Goal: Task Accomplishment & Management: Use online tool/utility

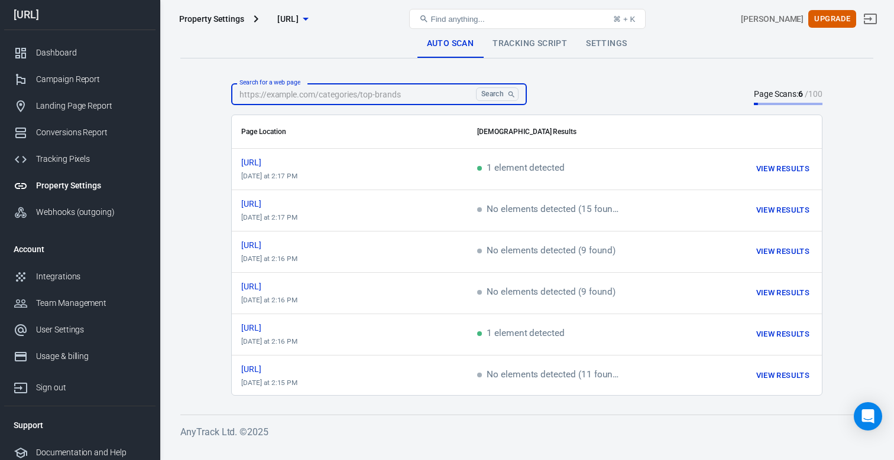
click at [274, 92] on input "Search for a web page" at bounding box center [351, 94] width 240 height 22
paste input "[URL]"
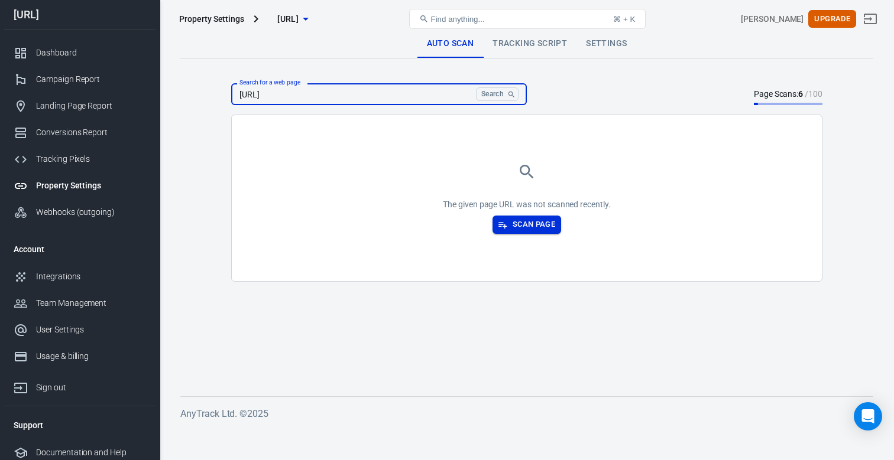
type input "[URL]"
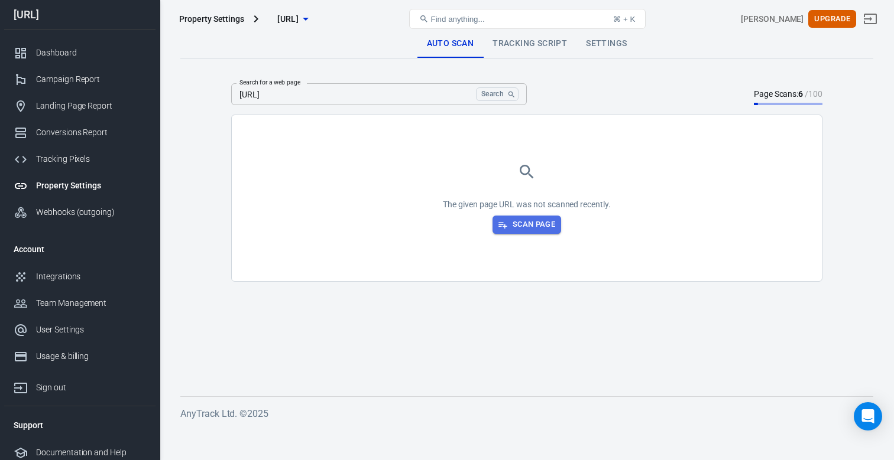
click at [529, 226] on button "Scan Page" at bounding box center [526, 225] width 69 height 18
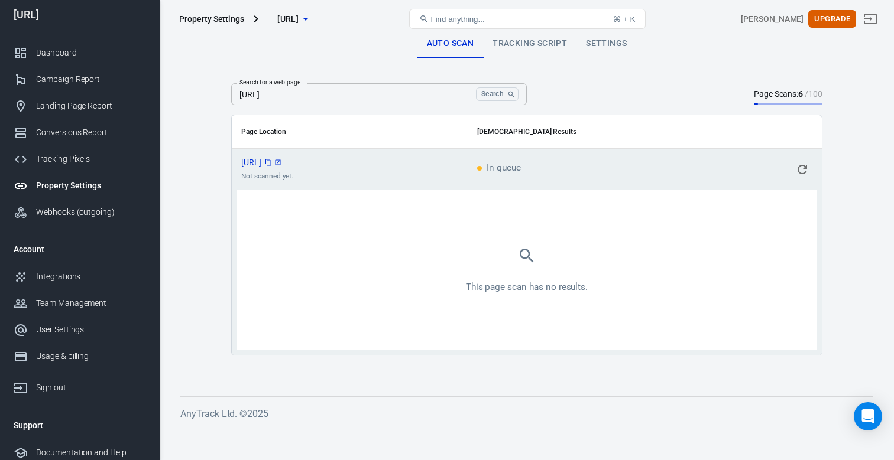
click at [283, 161] on span "[URL]" at bounding box center [261, 162] width 41 height 8
click at [281, 163] on icon "scrollable content" at bounding box center [277, 162] width 7 height 7
click at [467, 48] on link "Auto Scan" at bounding box center [450, 44] width 66 height 28
click at [356, 99] on input "[URL]" at bounding box center [351, 94] width 240 height 22
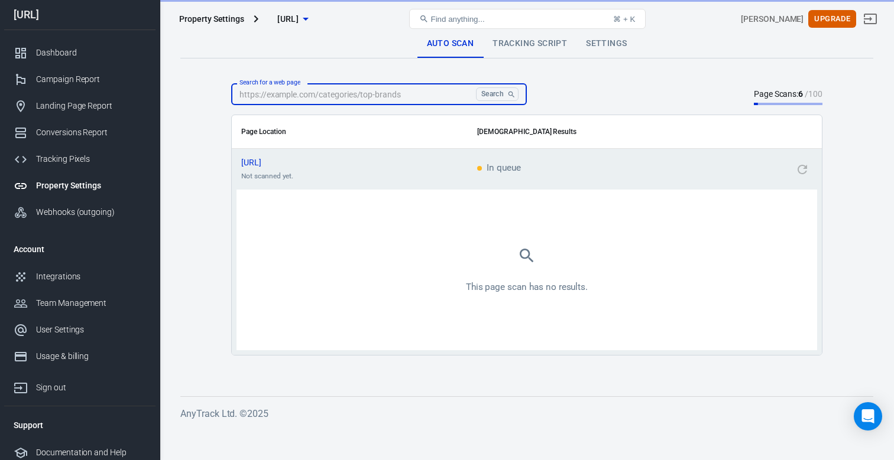
click at [197, 120] on main "Auto Scan Tracking Script Settings Search for a web page Search Search for a we…" at bounding box center [526, 204] width 693 height 348
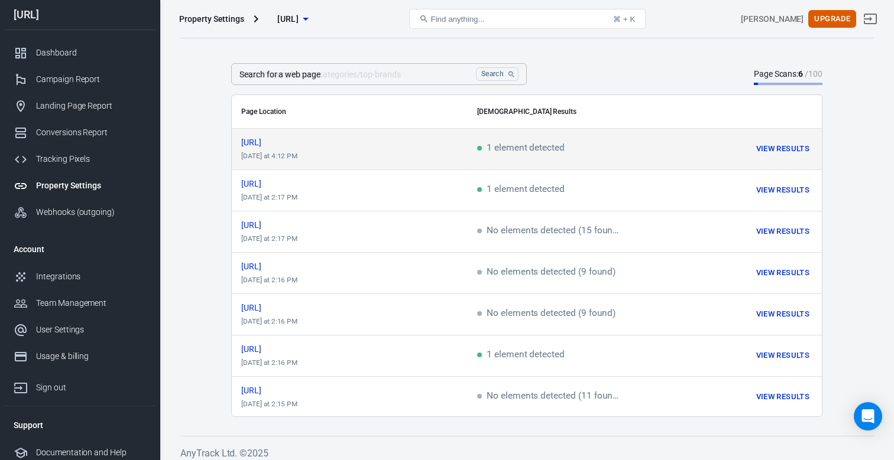
scroll to position [28, 0]
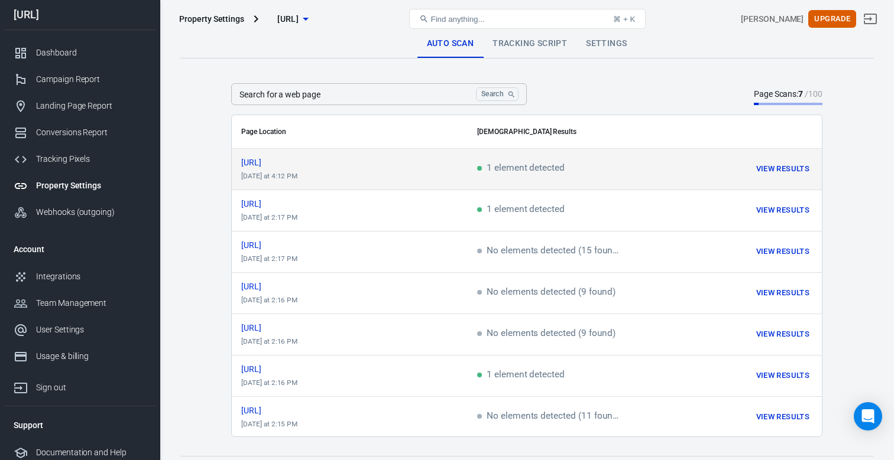
click at [764, 166] on button "View Results" at bounding box center [782, 169] width 59 height 18
click at [764, 168] on button "View Results" at bounding box center [782, 169] width 59 height 18
